Goal: Task Accomplishment & Management: Use online tool/utility

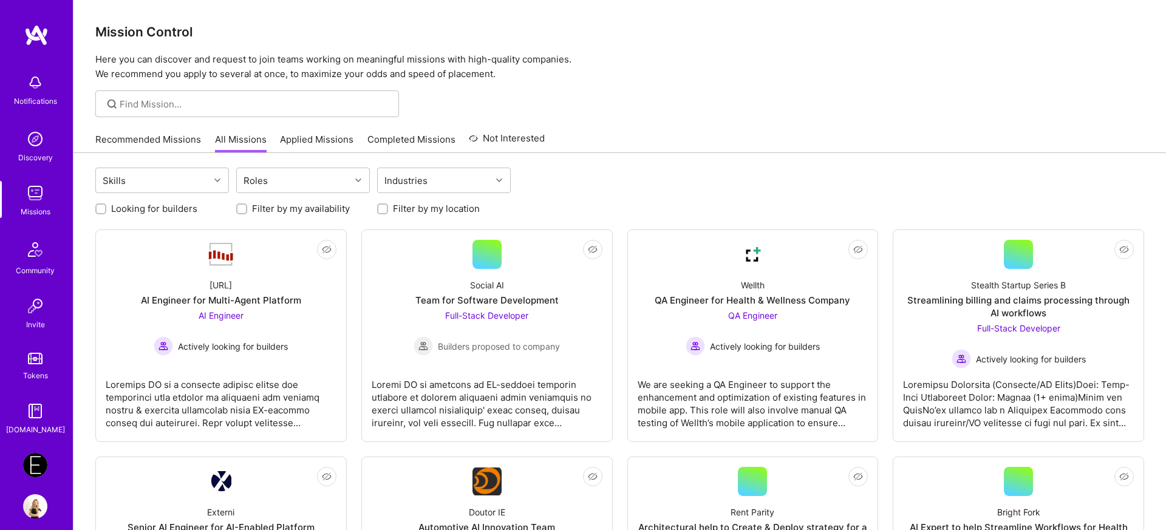
click at [39, 457] on img at bounding box center [35, 465] width 24 height 24
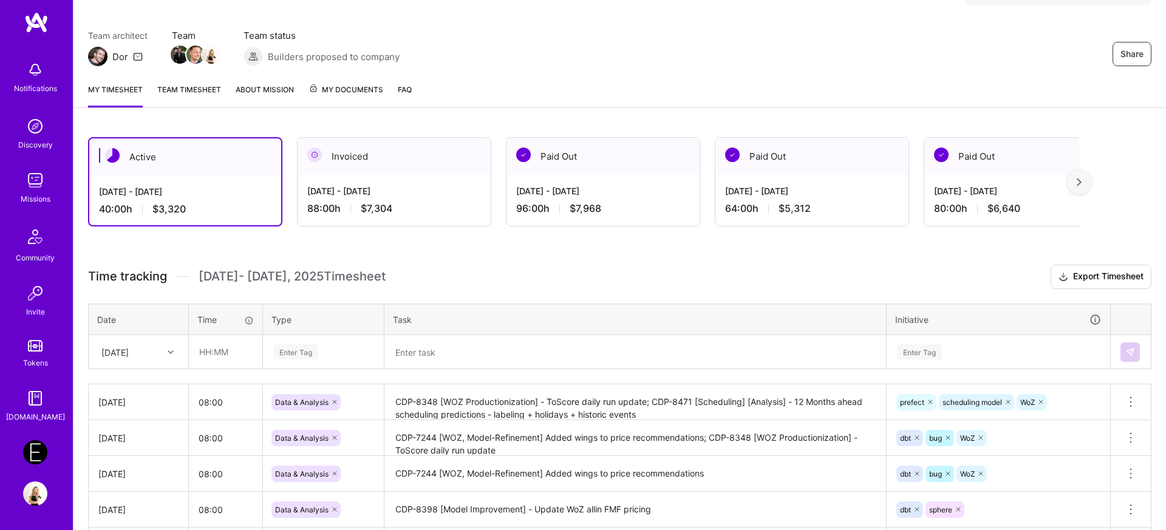
scroll to position [212, 0]
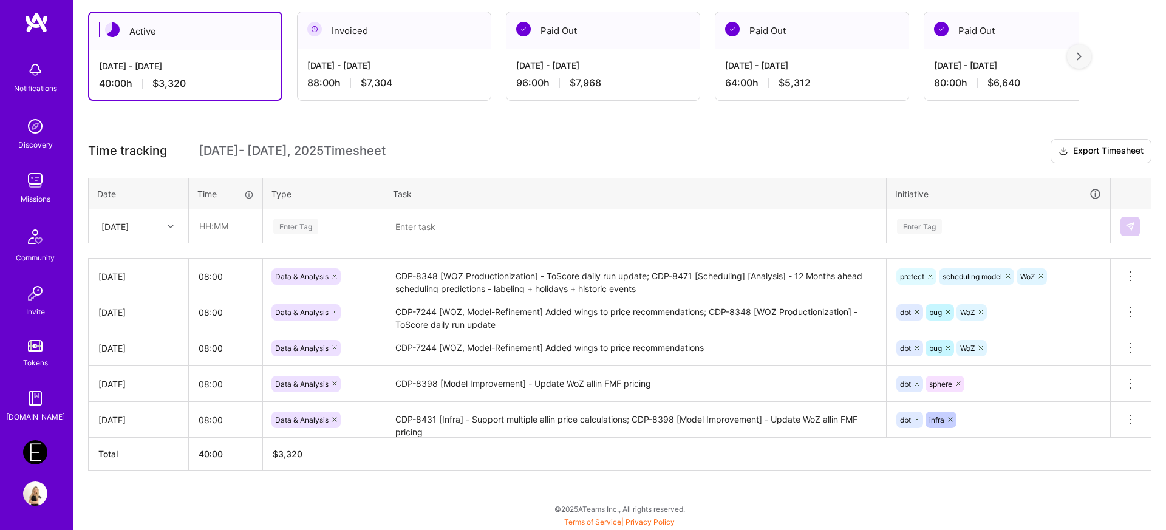
click at [152, 227] on div "[DATE]" at bounding box center [128, 226] width 67 height 20
click at [126, 418] on div "[DATE]" at bounding box center [138, 416] width 98 height 22
click at [194, 228] on input "text" at bounding box center [226, 226] width 72 height 32
type input "08:00"
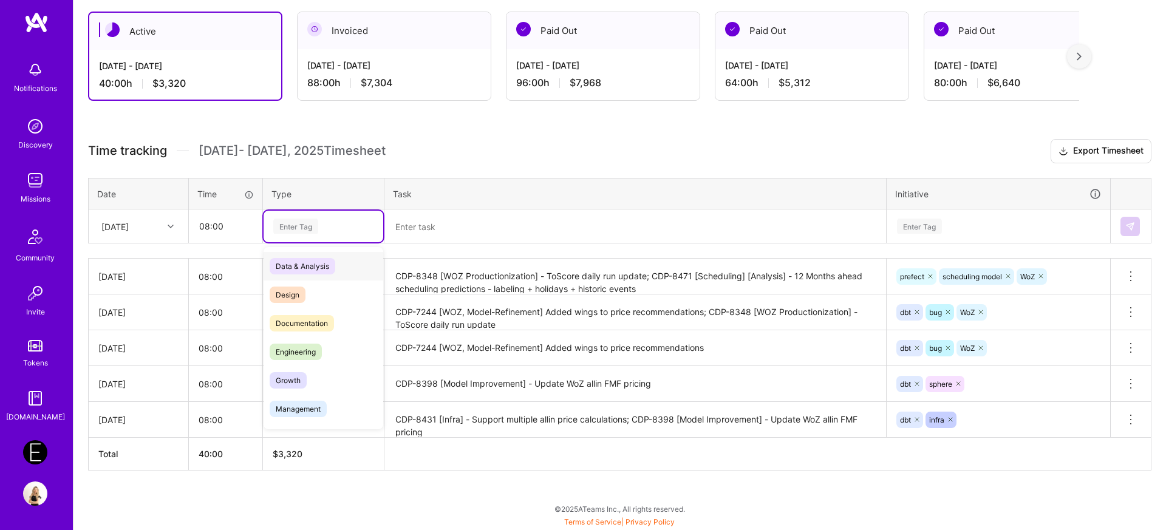
click at [318, 214] on div "Enter Tag" at bounding box center [324, 227] width 120 height 32
type input "d"
click at [325, 266] on span "Data & Analysis" at bounding box center [303, 266] width 66 height 16
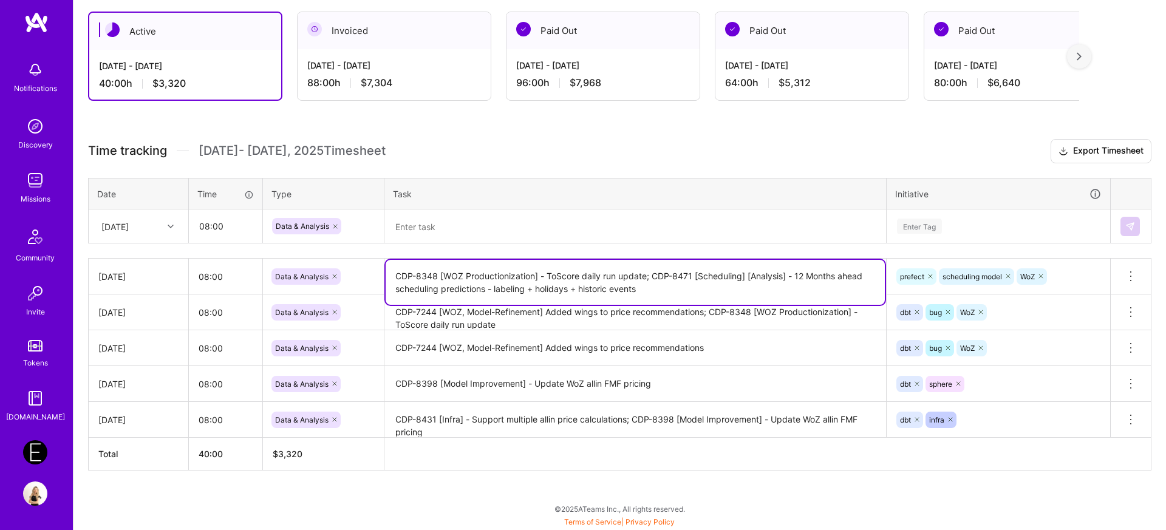
drag, startPoint x: 652, startPoint y: 279, endPoint x: 652, endPoint y: 287, distance: 7.3
click at [652, 287] on textarea "CDP-8348 [WOZ Productionization] - ToScore daily run update; CDP-8471 [Scheduli…" at bounding box center [635, 282] width 499 height 45
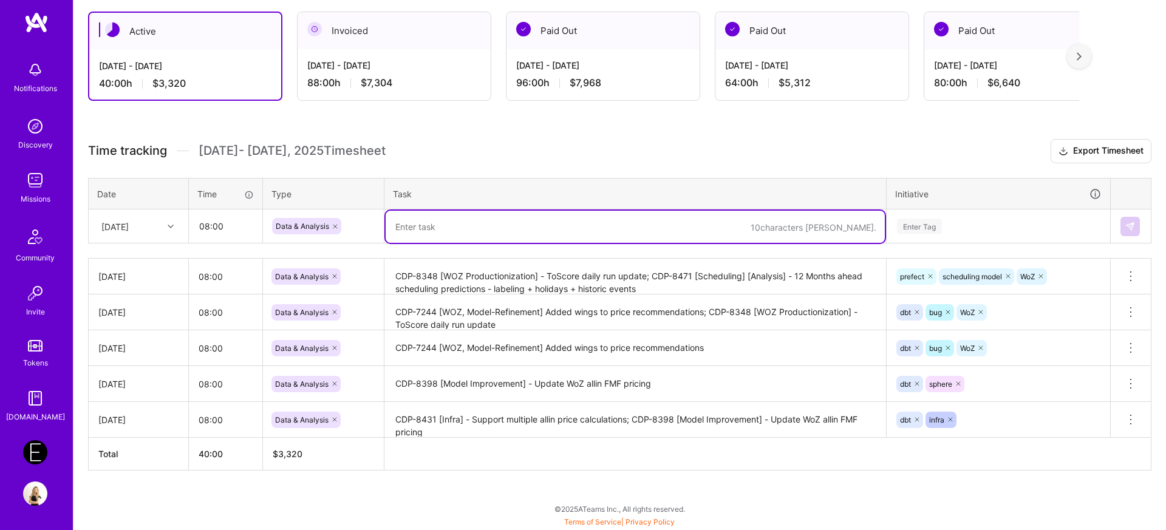
click at [528, 230] on textarea at bounding box center [635, 227] width 499 height 32
paste textarea "CDP-8471 [Scheduling] [Analysis] - 12 Months ahead scheduling predictions - lab…"
type textarea "CDP-8471 [Scheduling] [Analysis] - 12 Months ahead scheduling predictions - lab…"
click at [928, 229] on div "Enter Tag" at bounding box center [919, 226] width 45 height 19
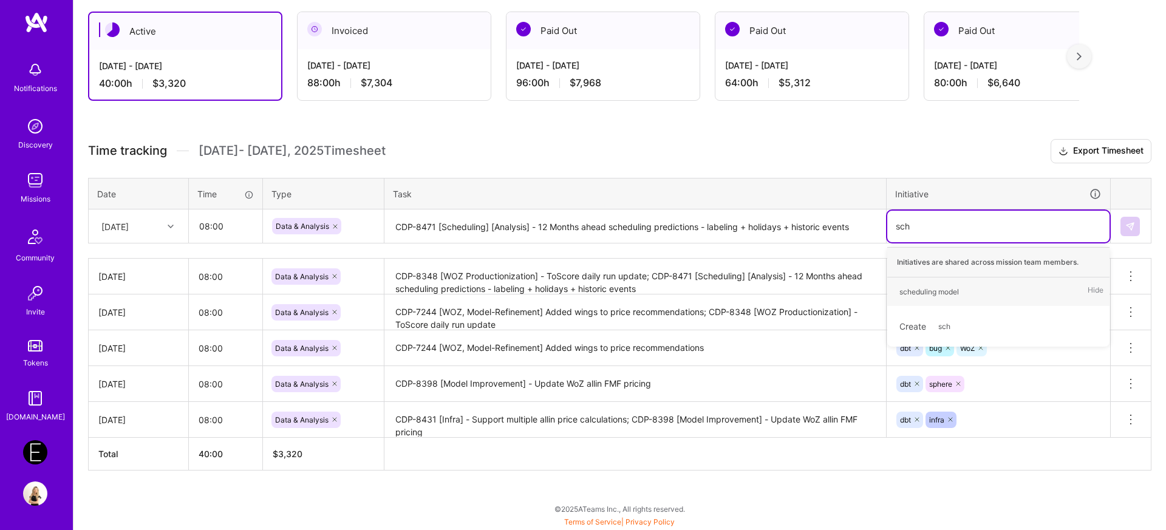
type input "sche"
click at [940, 298] on span "scheduling model" at bounding box center [930, 292] width 72 height 16
type input "analy"
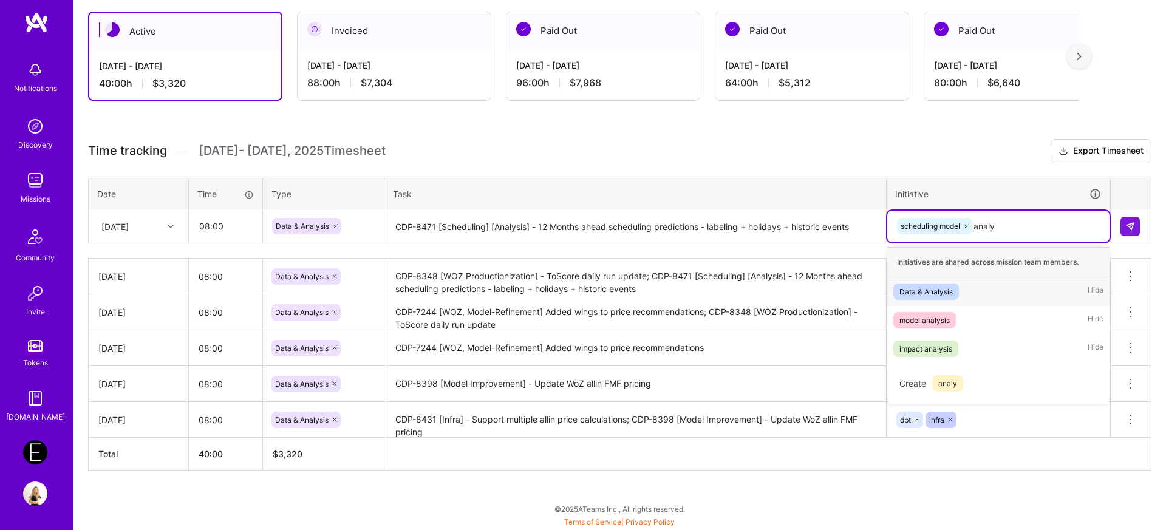
click at [922, 284] on span "Data & Analysis" at bounding box center [927, 292] width 66 height 16
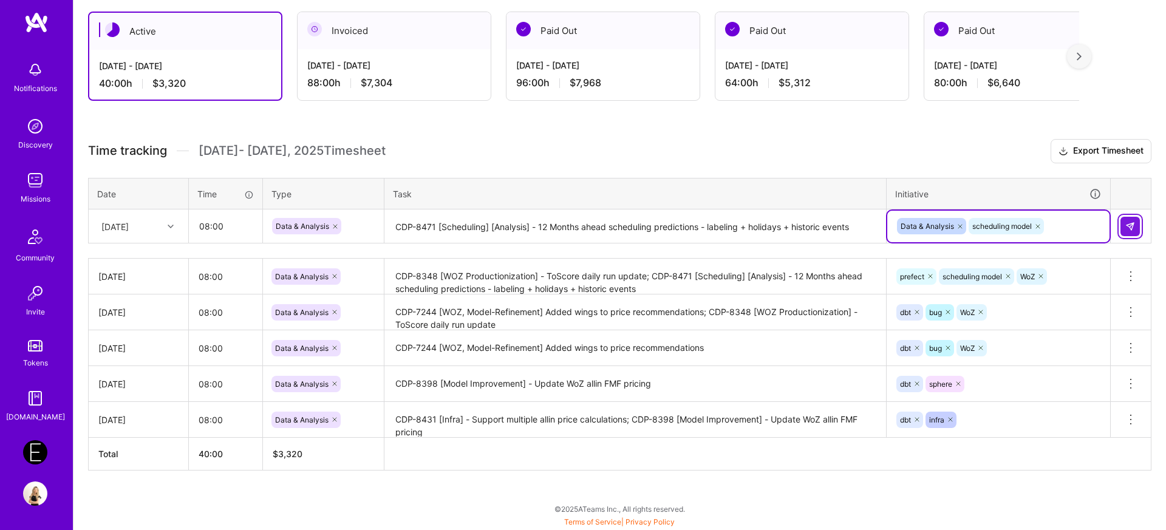
click at [1132, 222] on img at bounding box center [1131, 227] width 10 height 10
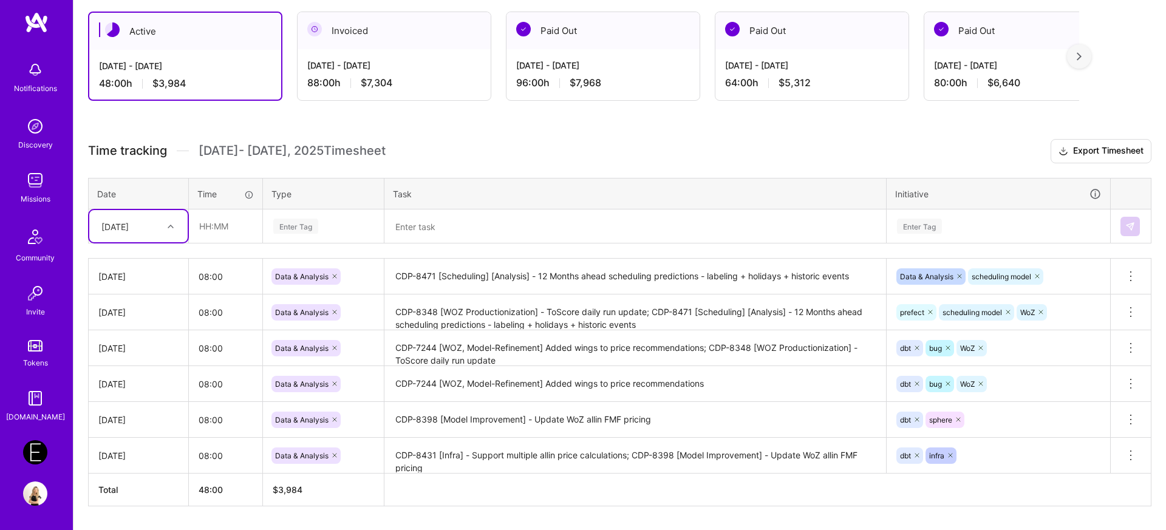
click at [129, 232] on div "[DATE]" at bounding box center [114, 226] width 27 height 13
click at [146, 413] on div "[DATE]" at bounding box center [138, 416] width 98 height 22
click at [215, 227] on input "text" at bounding box center [226, 226] width 72 height 32
type input "08:00"
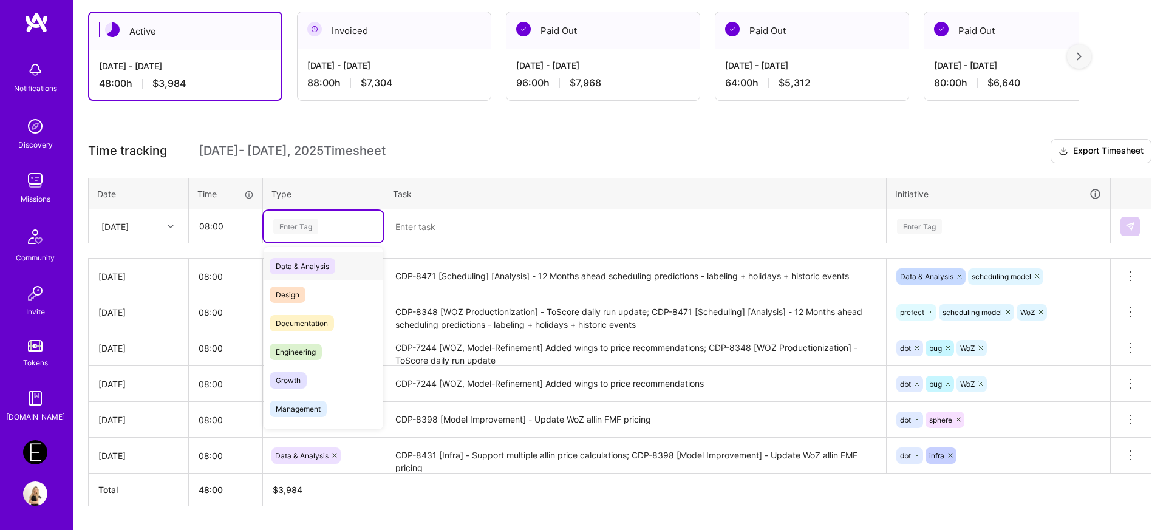
click at [279, 230] on div "Enter Tag" at bounding box center [295, 226] width 45 height 19
click at [289, 264] on span "Data & Analysis" at bounding box center [303, 266] width 66 height 16
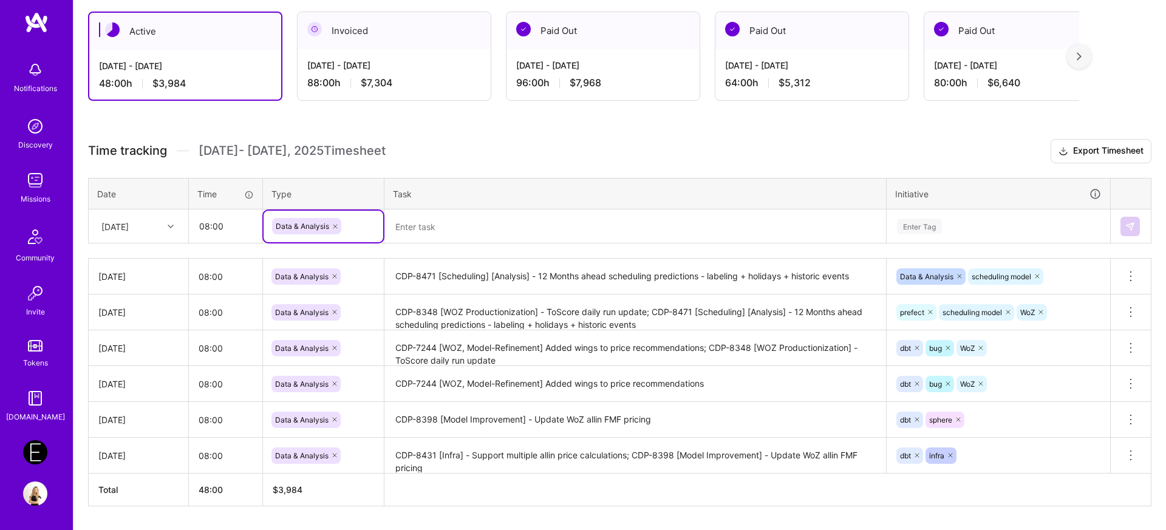
click at [475, 224] on textarea at bounding box center [635, 227] width 499 height 32
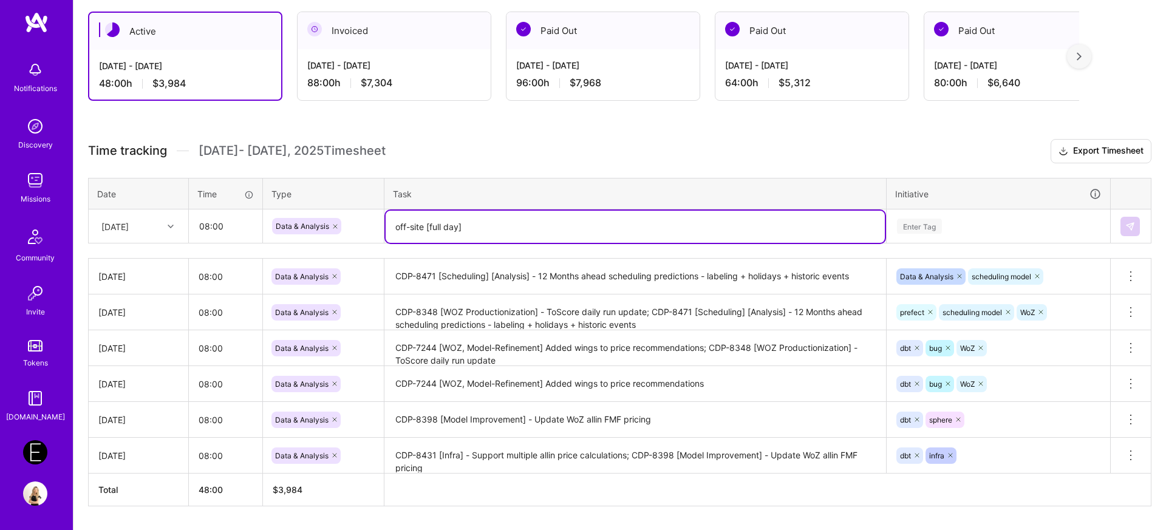
type textarea "off-site [full day]"
click at [931, 226] on div "Enter Tag" at bounding box center [919, 226] width 45 height 19
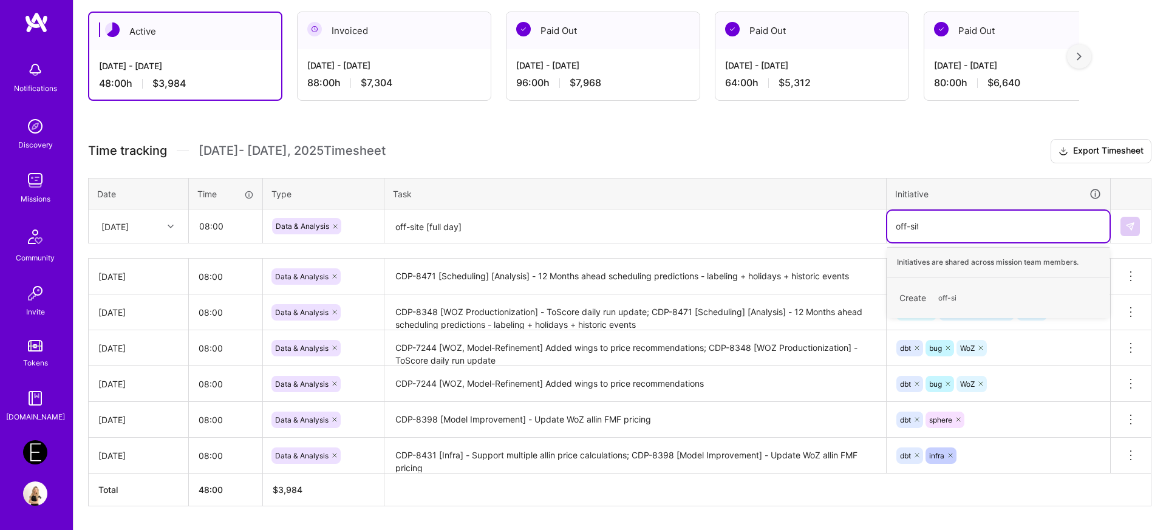
type input "off-site"
click at [951, 300] on span "off-site" at bounding box center [950, 298] width 37 height 16
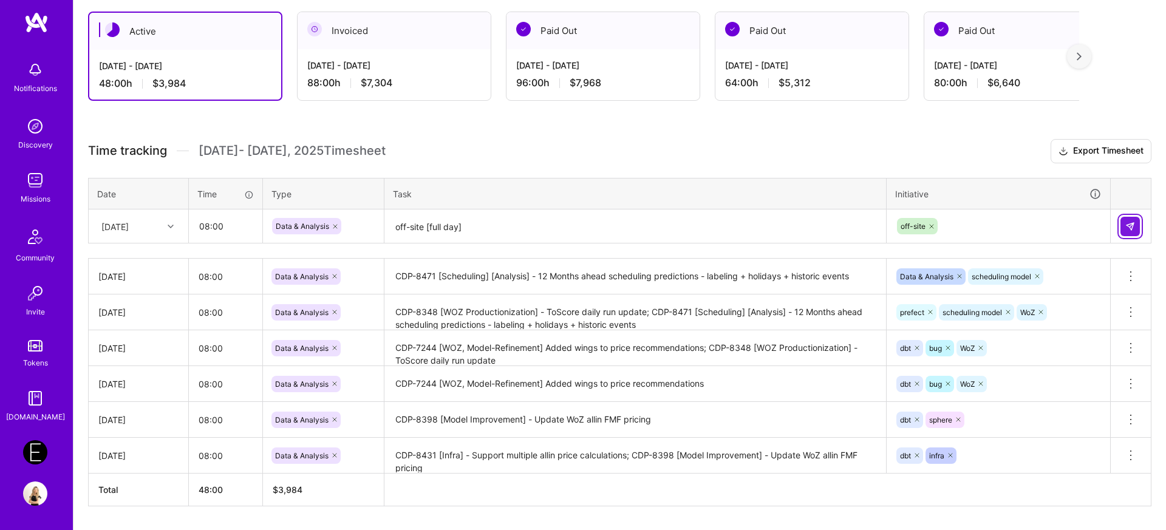
click at [1131, 231] on img at bounding box center [1131, 227] width 10 height 10
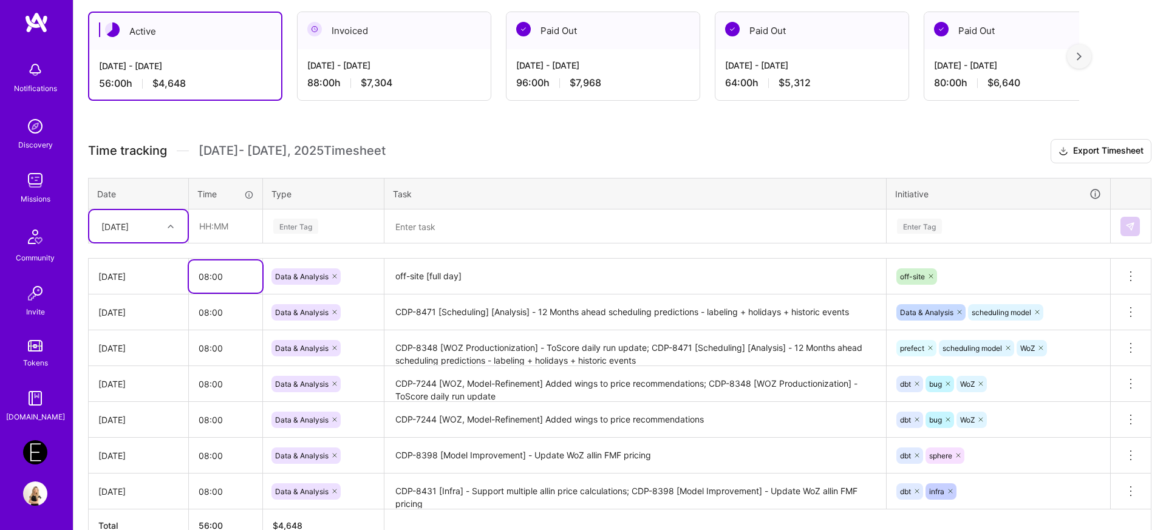
click at [213, 281] on input "08:00" at bounding box center [226, 277] width 74 height 32
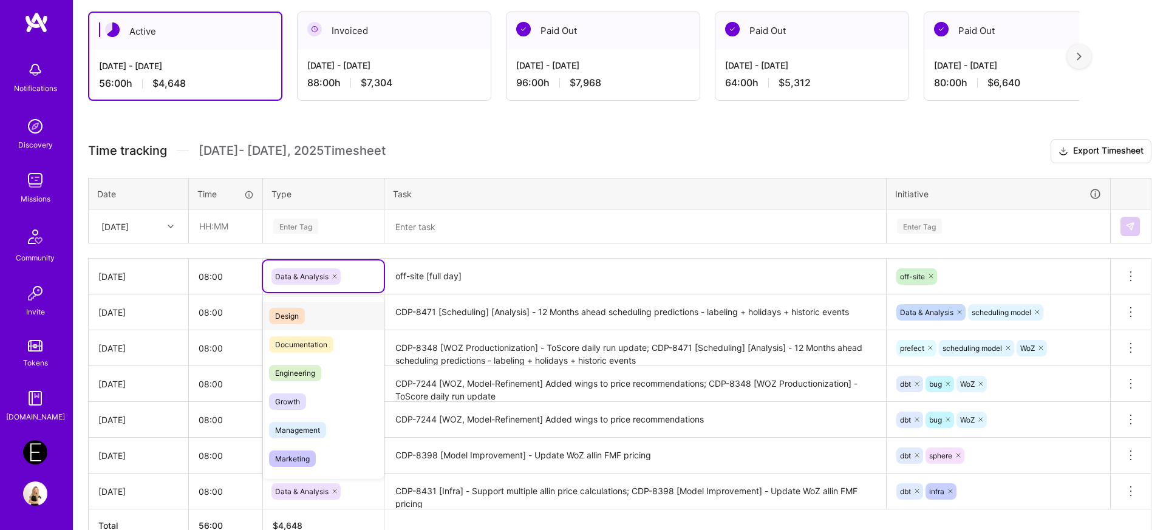
click at [367, 272] on div "Data & Analysis" at bounding box center [324, 277] width 104 height 16
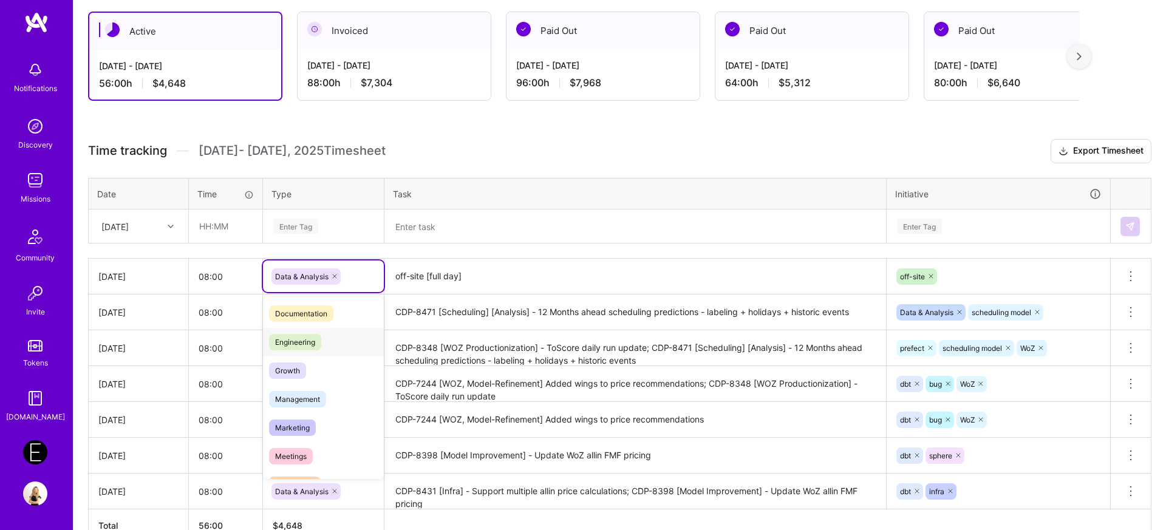
scroll to position [37, 0]
click at [299, 372] on span "Growth" at bounding box center [287, 365] width 37 height 16
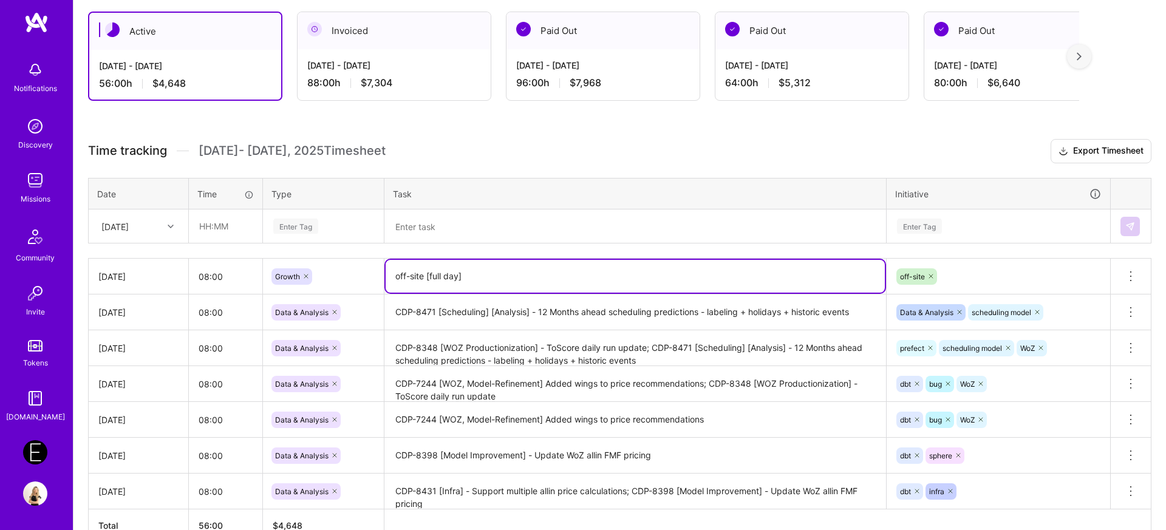
click at [469, 283] on textarea "off-site [full day]" at bounding box center [635, 276] width 499 height 33
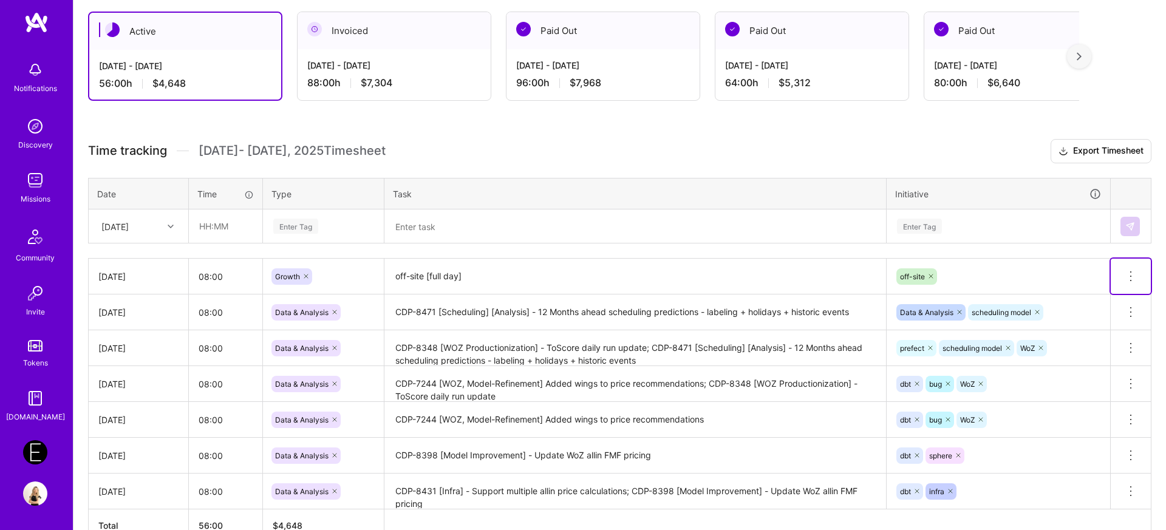
click at [1121, 282] on button at bounding box center [1131, 276] width 40 height 35
click at [1038, 254] on div "Time tracking [DATE] - [DATE] Timesheet Export Timesheet Date Time Type Task In…" at bounding box center [620, 340] width 1064 height 403
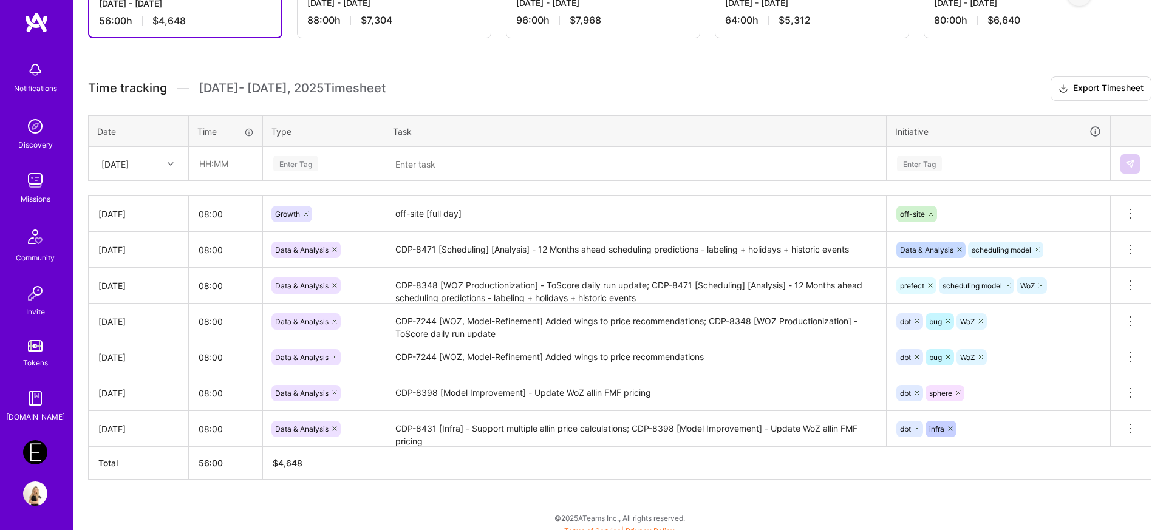
scroll to position [284, 0]
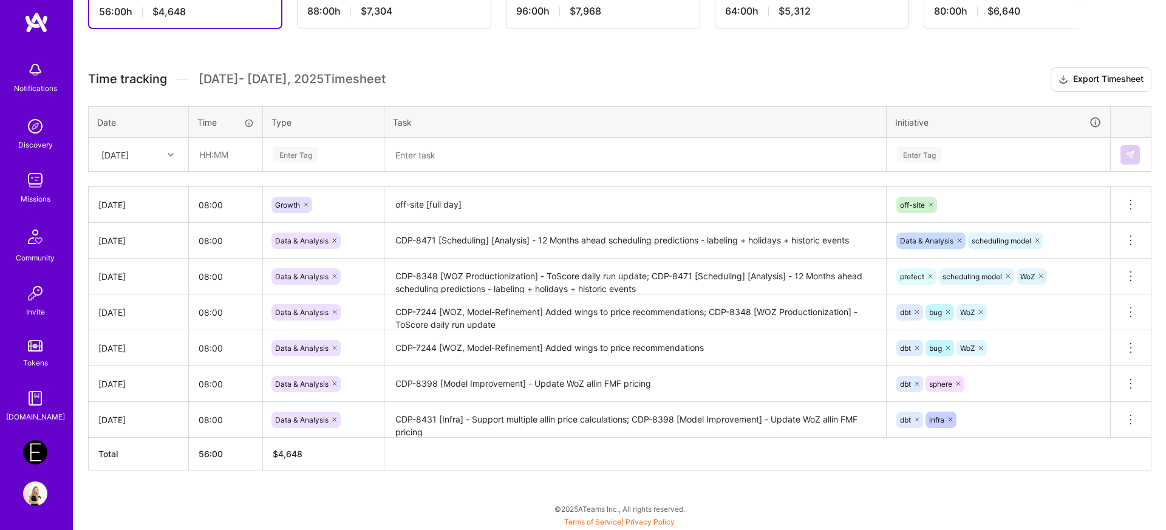
click at [39, 197] on div "Missions" at bounding box center [36, 199] width 30 height 13
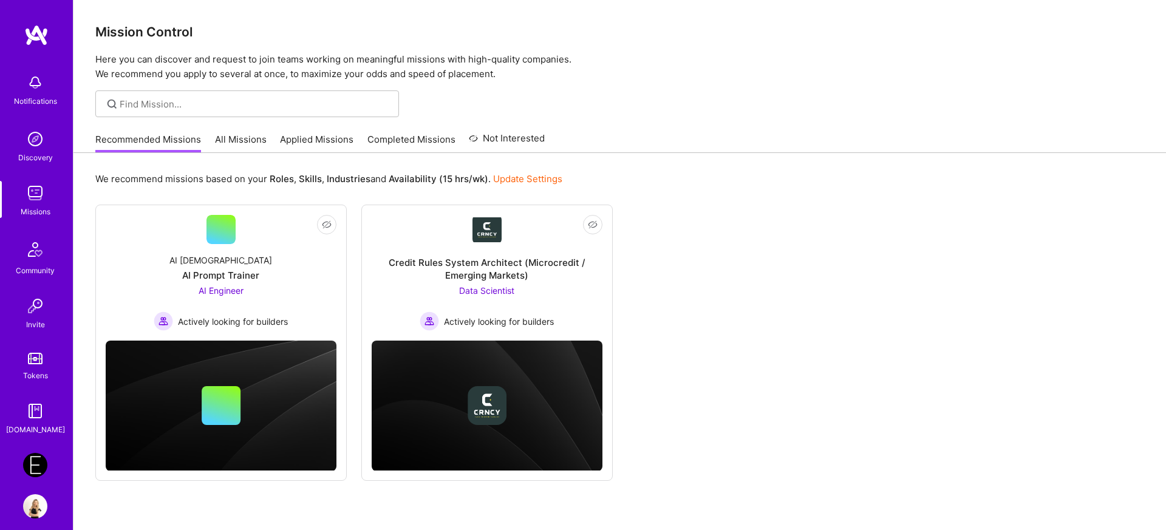
click at [292, 140] on link "Applied Missions" at bounding box center [317, 143] width 74 height 20
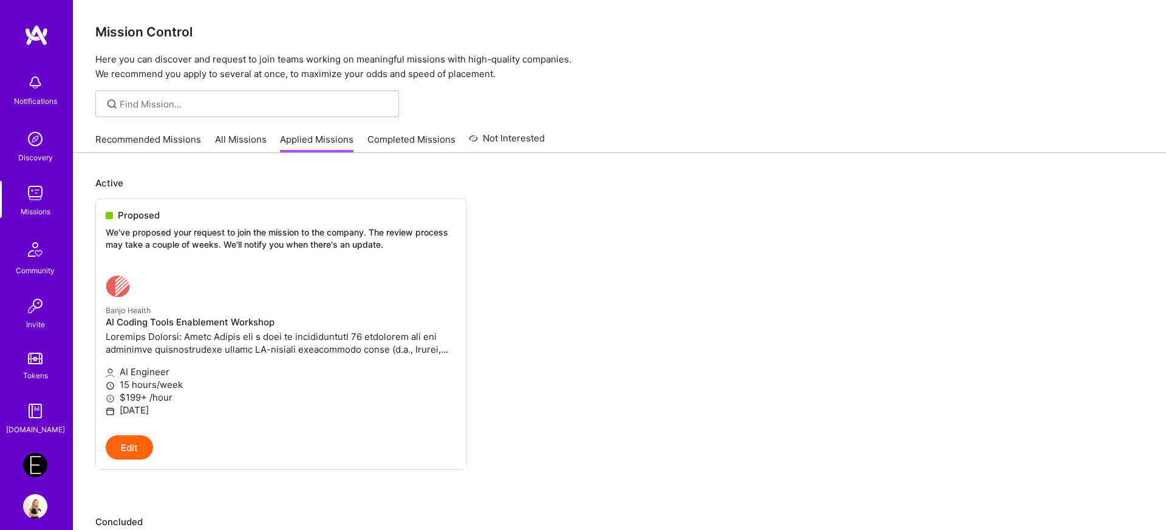
click at [227, 141] on link "All Missions" at bounding box center [241, 143] width 52 height 20
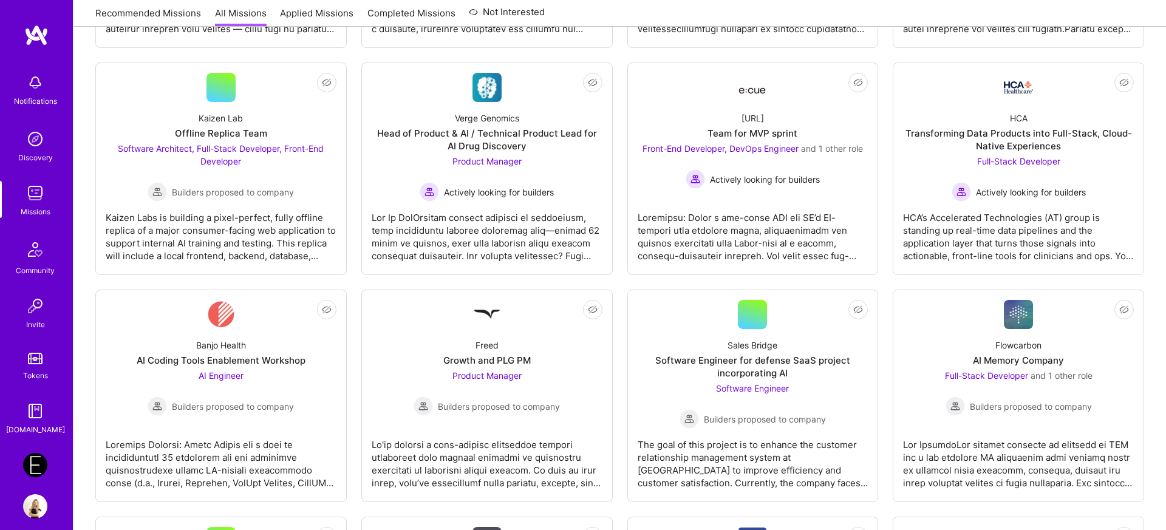
scroll to position [1307, 0]
